Goal: Register for event/course: Register for event/course

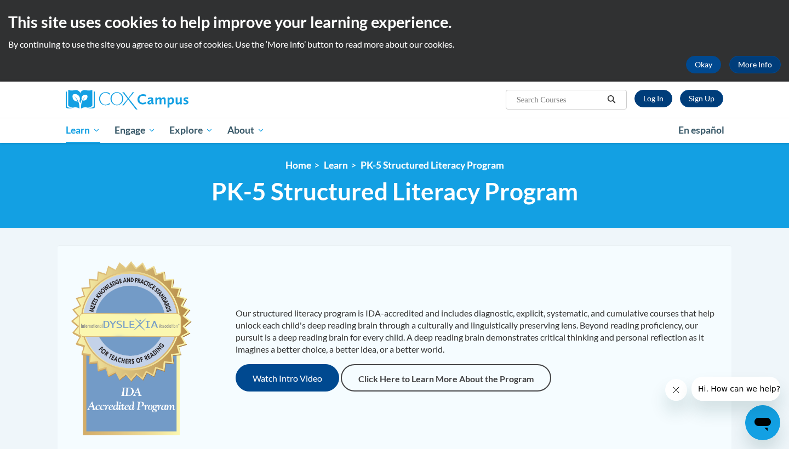
click at [658, 90] on link "Log In" at bounding box center [653, 99] width 38 height 18
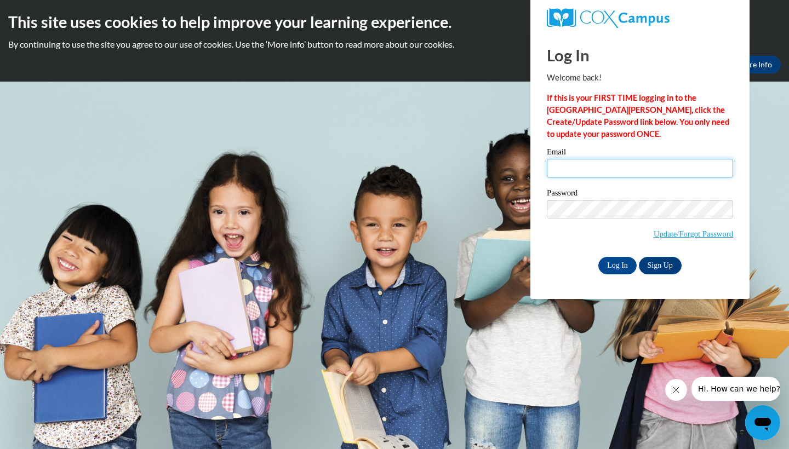
type input "tlfreeman@butler.edu"
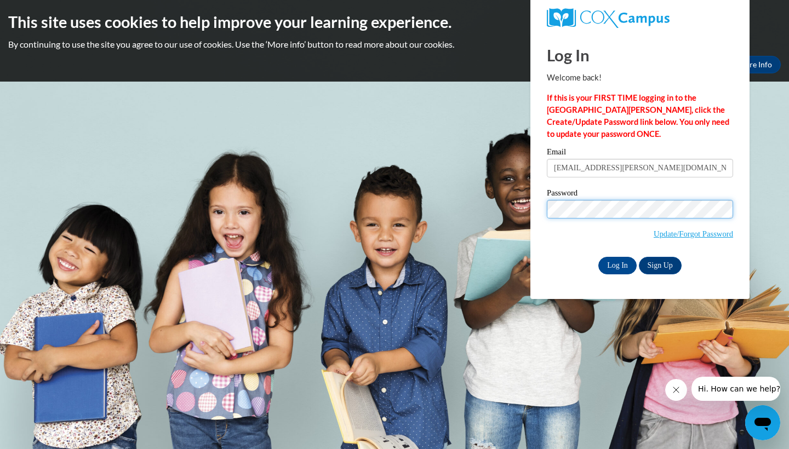
click at [616, 263] on input "Log In" at bounding box center [617, 266] width 38 height 18
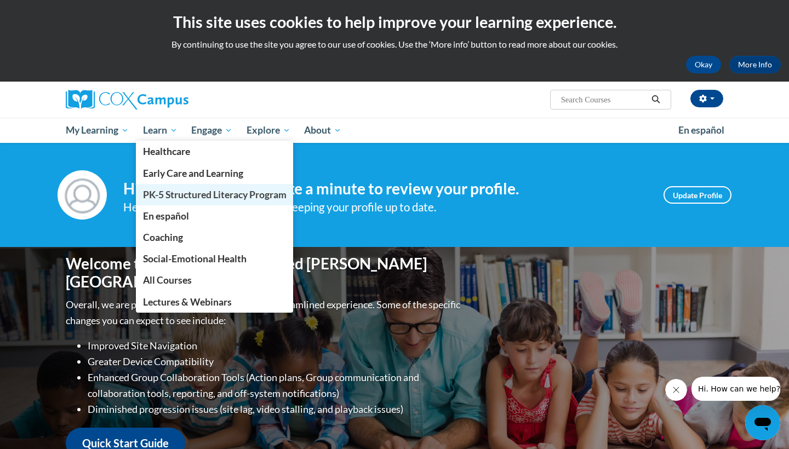
click at [182, 190] on span "PK-5 Structured Literacy Program" at bounding box center [215, 195] width 144 height 12
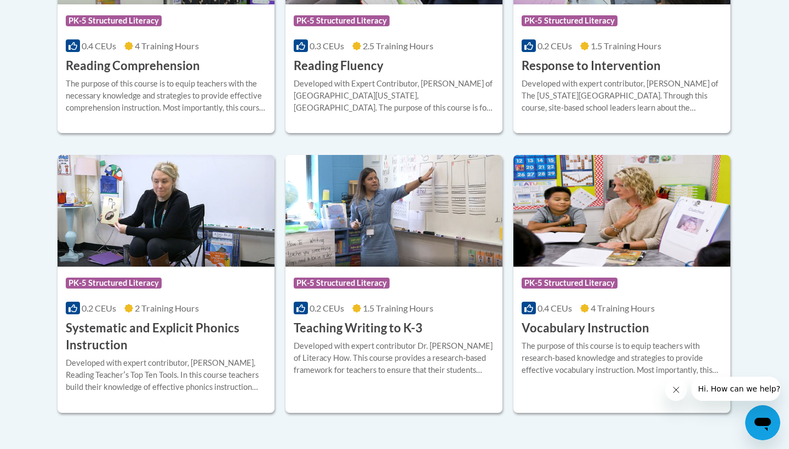
scroll to position [1174, 0]
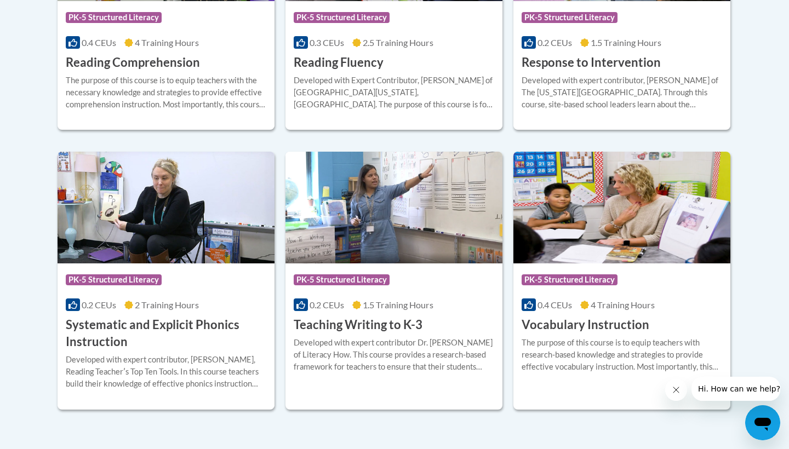
click at [173, 322] on h3 "Systematic and Explicit Phonics Instruction" at bounding box center [166, 334] width 200 height 34
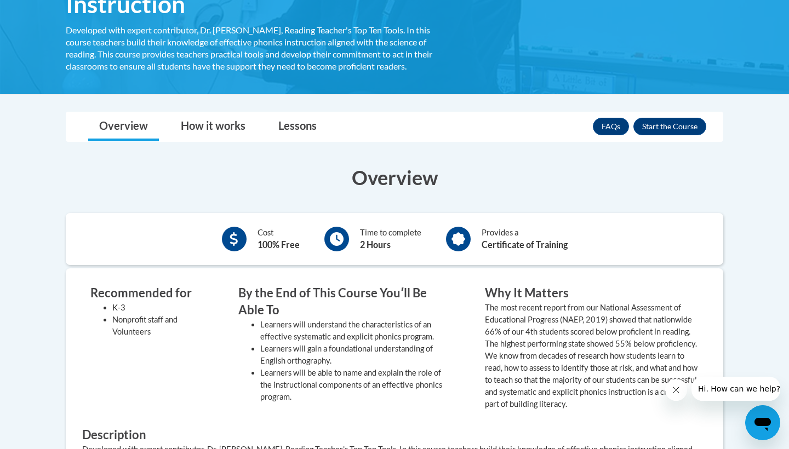
scroll to position [200, 0]
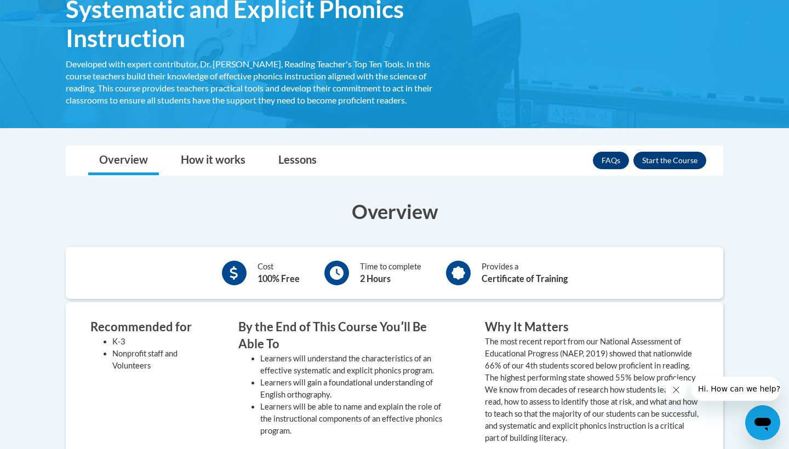
click at [652, 158] on button "Enroll" at bounding box center [669, 161] width 73 height 18
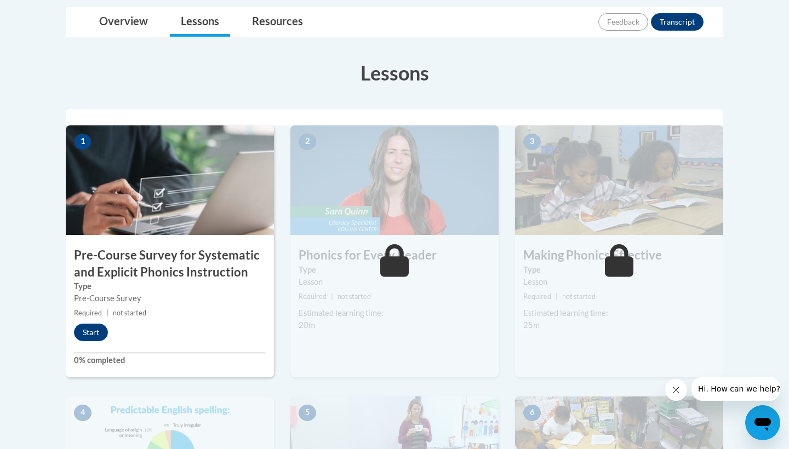
scroll to position [263, 0]
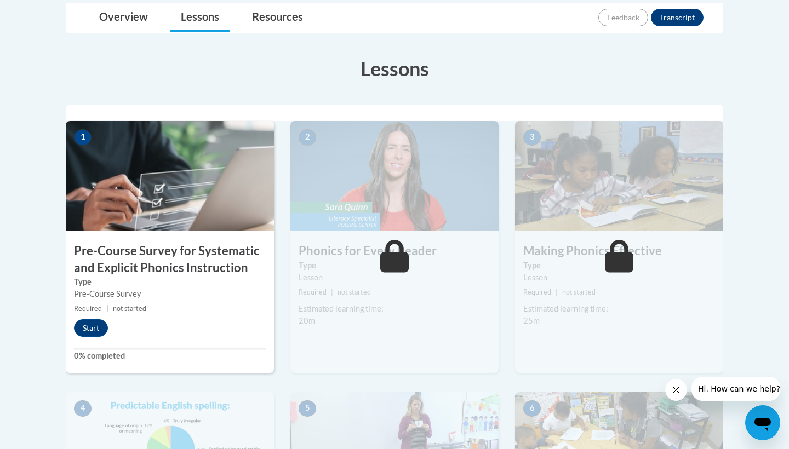
click at [167, 258] on h3 "Pre-Course Survey for Systematic and Explicit Phonics Instruction" at bounding box center [170, 260] width 208 height 34
click at [94, 322] on button "Start" at bounding box center [91, 328] width 34 height 18
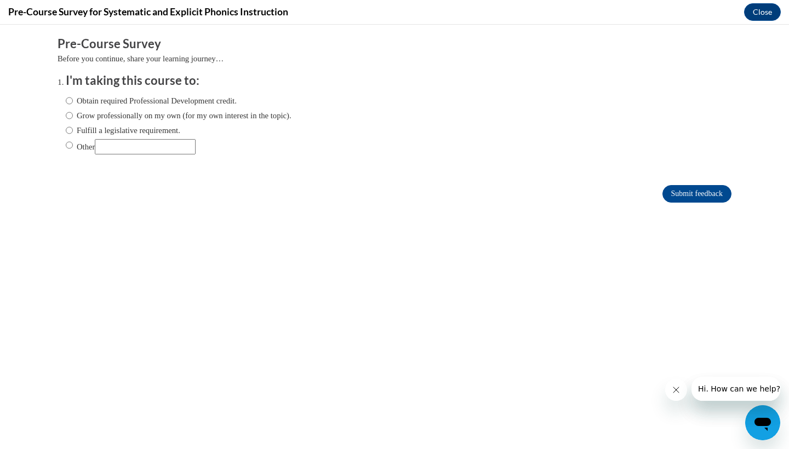
scroll to position [0, 0]
click at [68, 113] on input "Grow professionally on my own (for my own interest in the topic)." at bounding box center [69, 116] width 7 height 12
radio input "true"
click at [712, 192] on input "Submit feedback" at bounding box center [696, 194] width 69 height 18
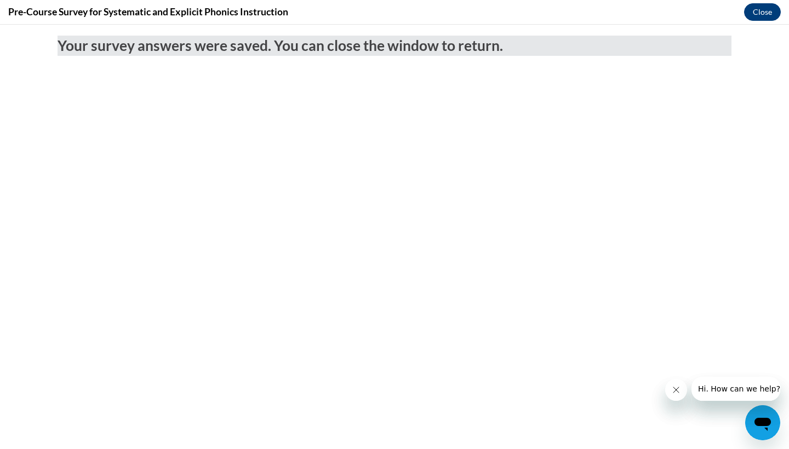
click at [758, 13] on button "Close" at bounding box center [762, 12] width 37 height 18
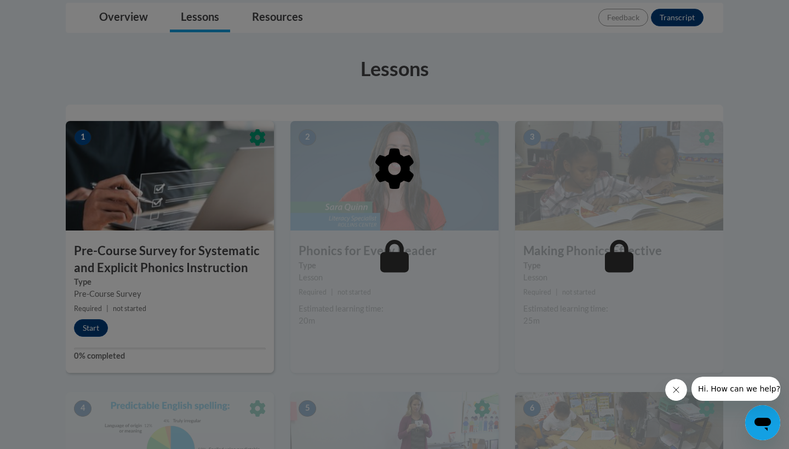
click at [475, 336] on div at bounding box center [394, 224] width 789 height 449
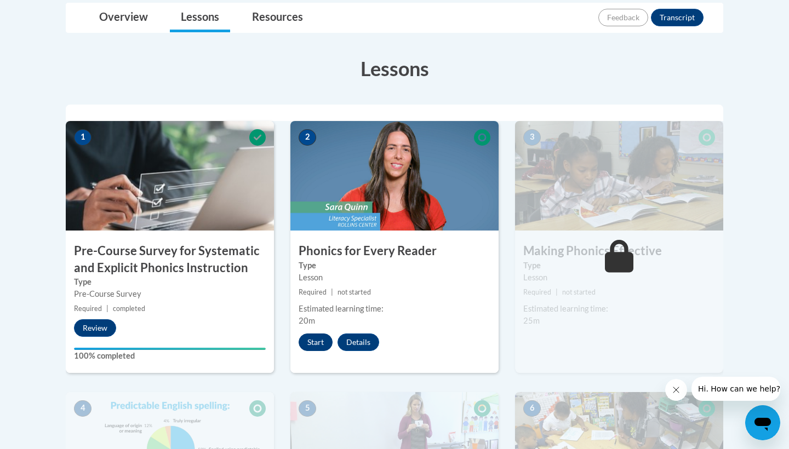
click at [321, 343] on button "Start" at bounding box center [316, 343] width 34 height 18
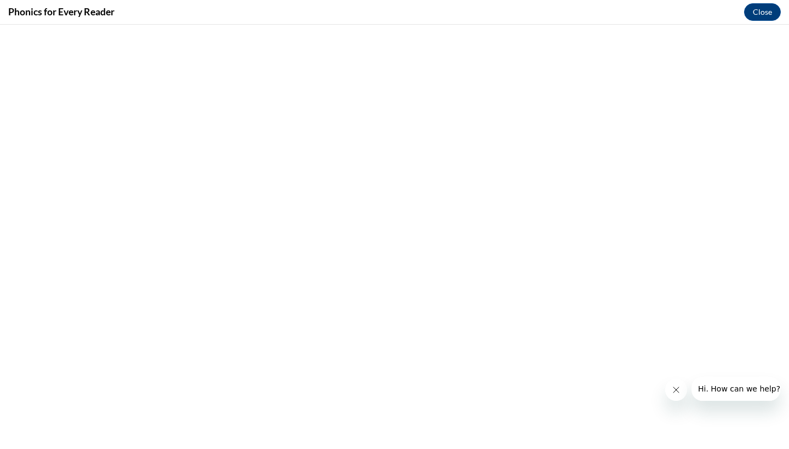
click at [679, 391] on icon "Close message from company" at bounding box center [676, 390] width 9 height 9
click at [767, 13] on button "Close" at bounding box center [762, 12] width 37 height 18
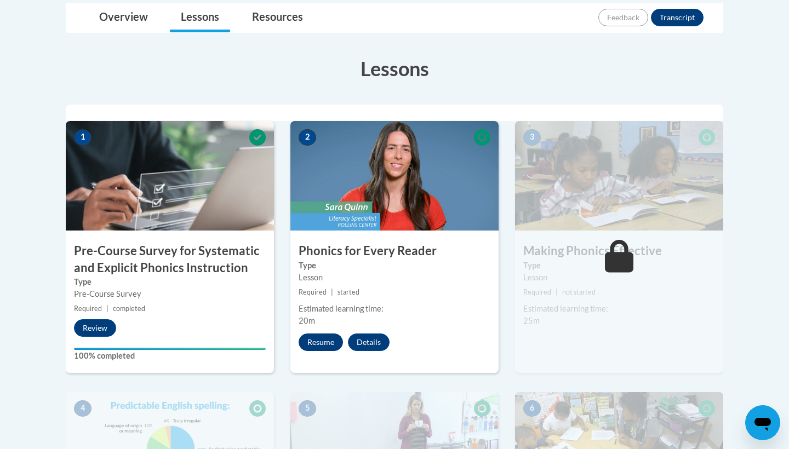
click at [323, 340] on button "Resume" at bounding box center [321, 343] width 44 height 18
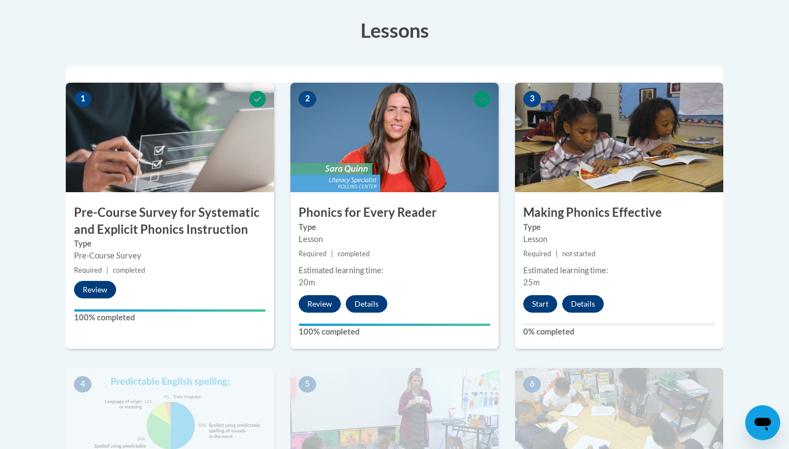
scroll to position [303, 0]
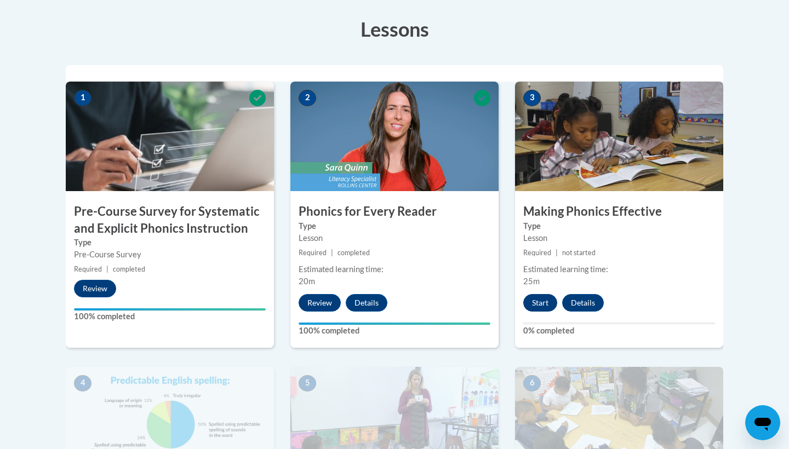
click at [538, 297] on button "Start" at bounding box center [540, 303] width 34 height 18
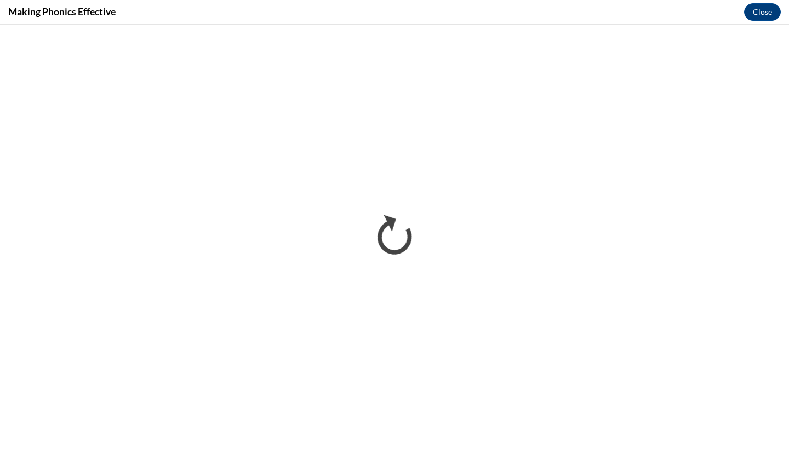
scroll to position [0, 0]
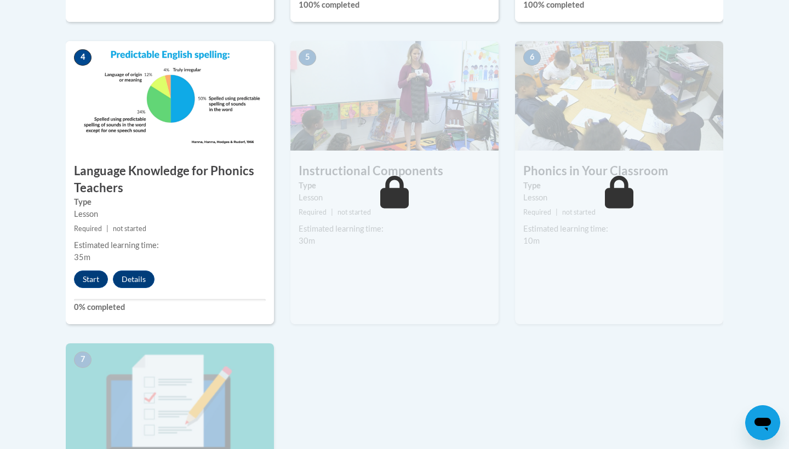
scroll to position [636, 0]
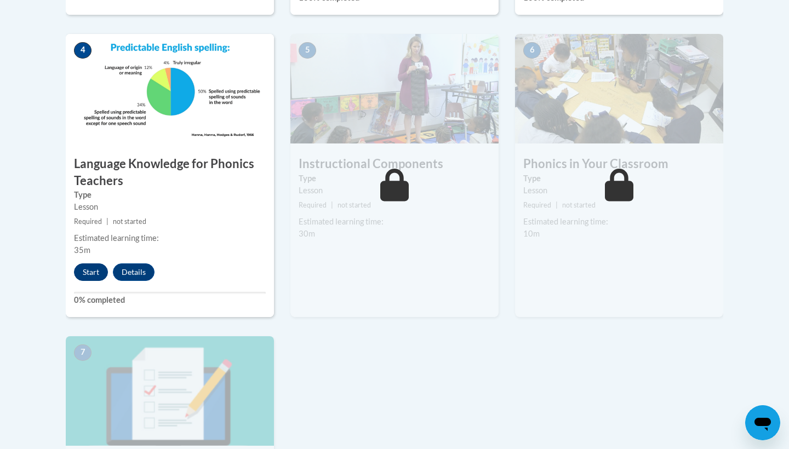
click at [95, 276] on button "Start" at bounding box center [91, 272] width 34 height 18
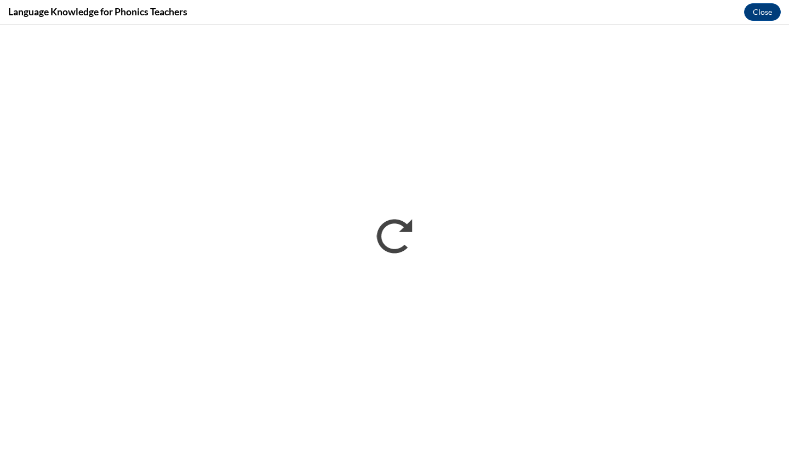
scroll to position [0, 0]
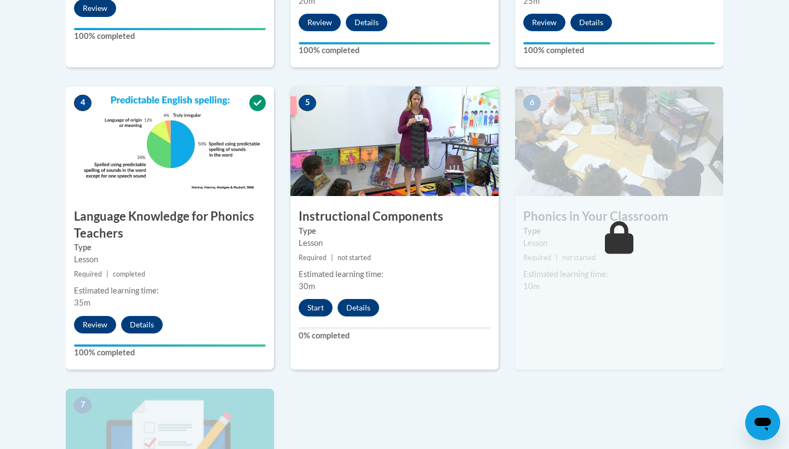
scroll to position [586, 0]
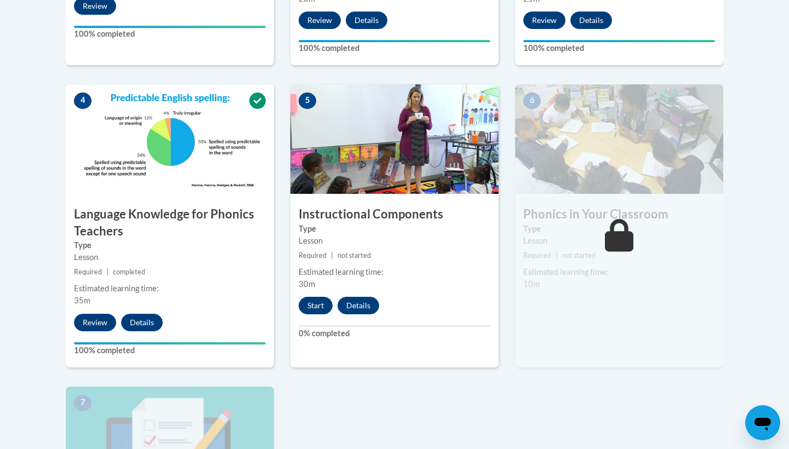
click at [317, 305] on button "Start" at bounding box center [316, 306] width 34 height 18
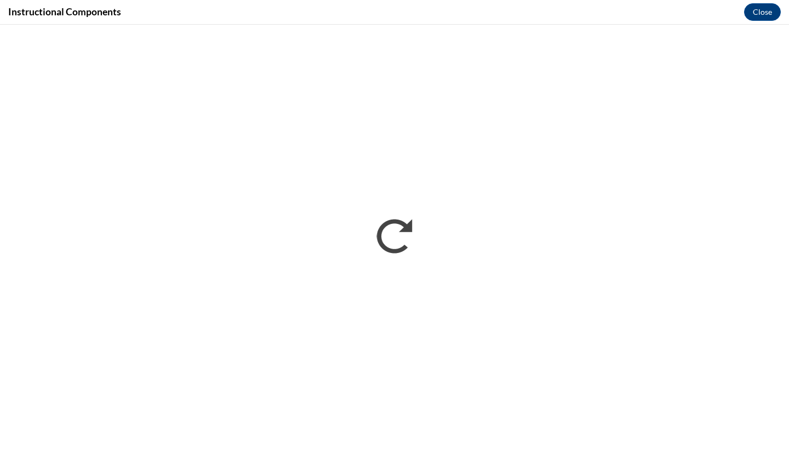
scroll to position [0, 0]
